Goal: Transaction & Acquisition: Book appointment/travel/reservation

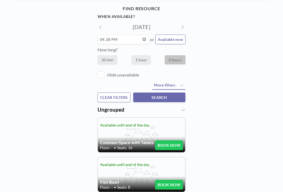
scroll to position [12, 0]
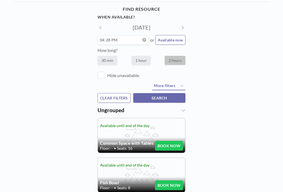
click at [132, 38] on input "16:28" at bounding box center [123, 39] width 51 height 9
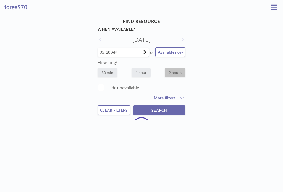
scroll to position [0, 0]
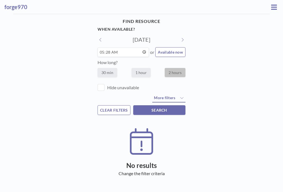
click at [177, 70] on label "2 hours" at bounding box center [175, 72] width 21 height 9
click at [168, 50] on button "Available now" at bounding box center [170, 52] width 30 height 10
type input "08:54"
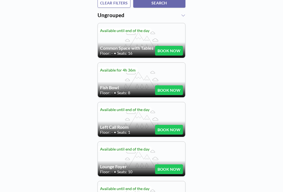
scroll to position [107, 0]
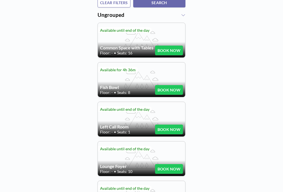
click at [170, 88] on button "BOOK NOW" at bounding box center [169, 90] width 28 height 10
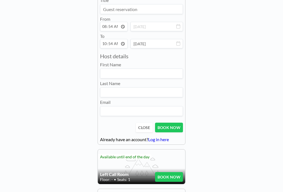
scroll to position [210, 0]
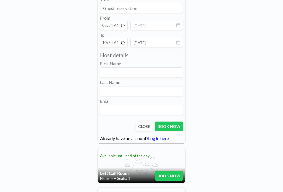
click at [162, 72] on input at bounding box center [141, 72] width 82 height 9
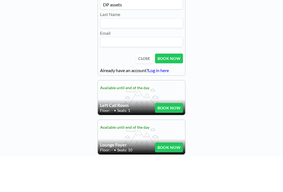
scroll to position [272, 0]
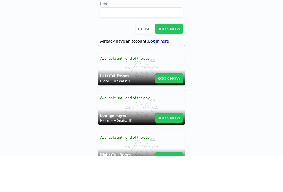
click at [172, 60] on button "BOOK NOW" at bounding box center [169, 65] width 28 height 10
type input "DP assets"
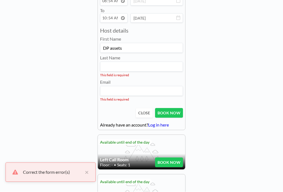
scroll to position [234, 0]
click at [157, 68] on input at bounding box center [141, 66] width 82 height 9
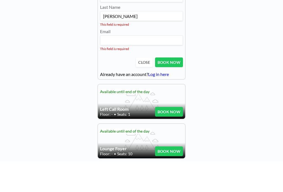
scroll to position [255, 0]
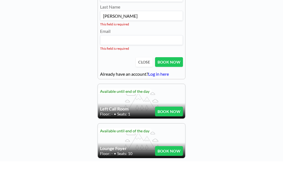
type input "[PERSON_NAME]"
click at [178, 88] on button "BOOK NOW" at bounding box center [169, 93] width 28 height 10
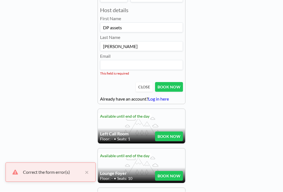
click at [167, 65] on input at bounding box center [141, 65] width 82 height 9
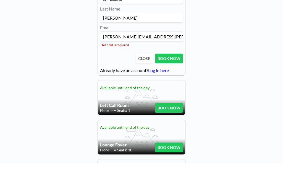
type input "[PERSON_NAME][EMAIL_ADDRESS][PERSON_NAME][DOMAIN_NAME]"
click at [172, 82] on button "BOOK NOW" at bounding box center [169, 87] width 28 height 10
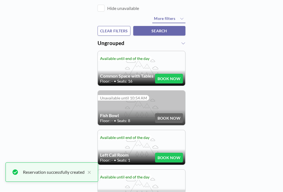
scroll to position [74, 0]
